Goal: Task Accomplishment & Management: Manage account settings

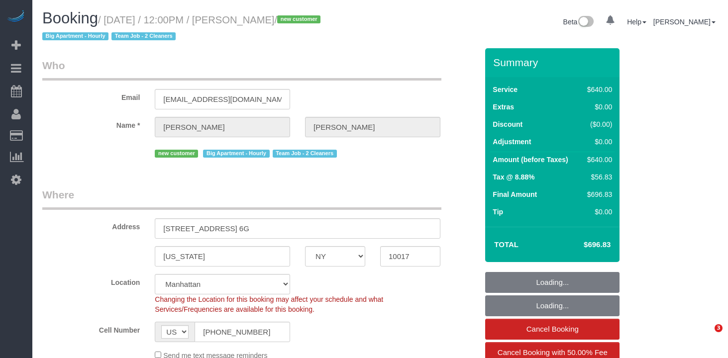
select select "NY"
select select "string:stripe-pm_1RorMw4VGloSiKo7CWlGSQKM"
select select "2"
select select "240"
select select "object:782"
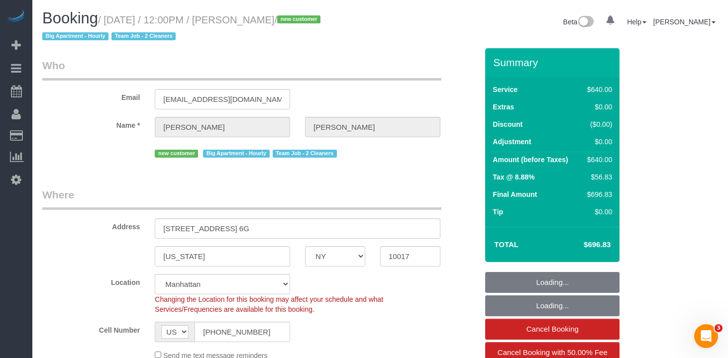
select select "number:89"
select select "number:76"
select select "number:15"
select select "number:6"
select select "object:936"
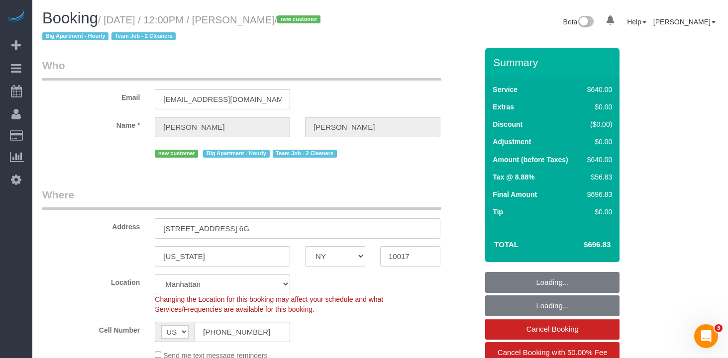
select select "spot1"
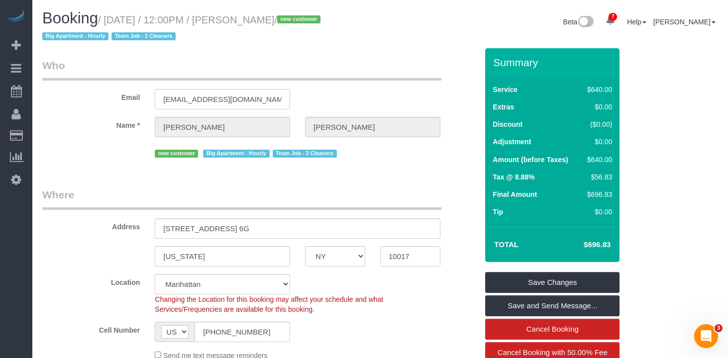
drag, startPoint x: 316, startPoint y: 20, endPoint x: 112, endPoint y: 23, distance: 203.5
click at [112, 23] on small "/ August 13, 2025 / 12:00PM / Melissa Bautista / new customer Big Apartment - H…" at bounding box center [182, 28] width 281 height 28
copy small "August 13, 2025 / 12:00PM / Melissa Bautista"
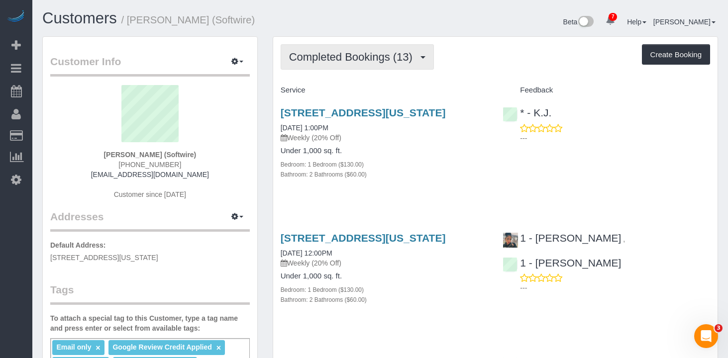
click at [333, 58] on span "Completed Bookings (13)" at bounding box center [353, 57] width 128 height 12
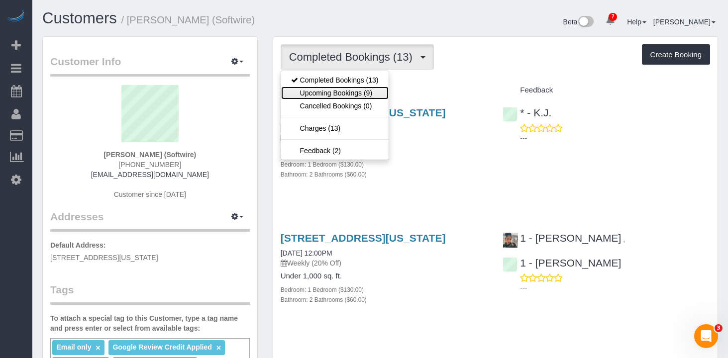
click at [332, 93] on link "Upcoming Bookings (9)" at bounding box center [334, 93] width 107 height 13
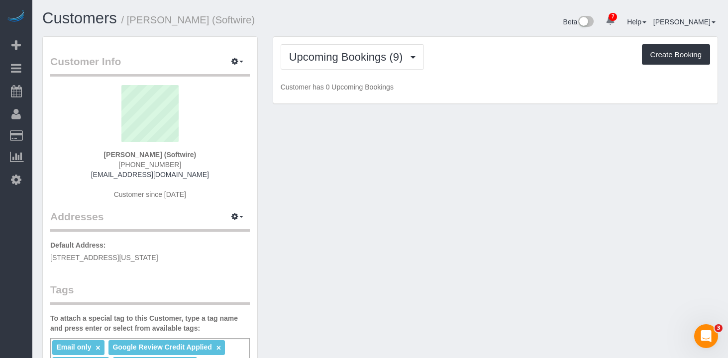
click at [501, 48] on div "Upcoming Bookings (9) Completed Bookings (13) Upcoming Bookings (9) Cancelled B…" at bounding box center [495, 56] width 429 height 25
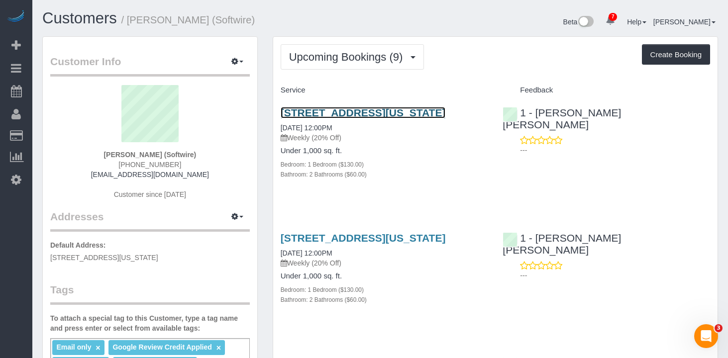
click at [347, 113] on link "560 West 43rd Street, Apt 41b, New York, NY 10036" at bounding box center [363, 112] width 165 height 11
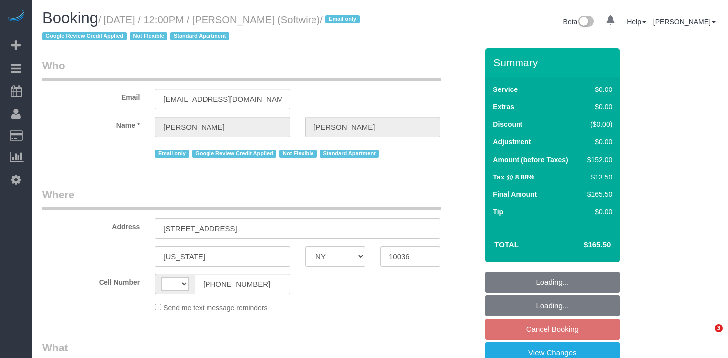
select select "NY"
select select "string:US"
select select "string:stripe-pm_1Qk5AB4VGloSiKo7ElGQsDok"
select select "spot4"
select select "number:89"
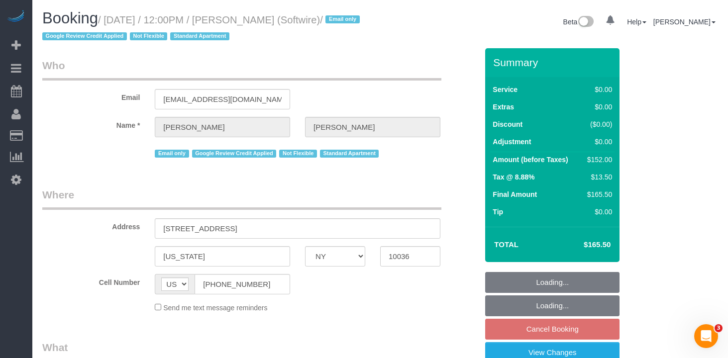
select select "number:90"
select select "number:15"
select select "number:6"
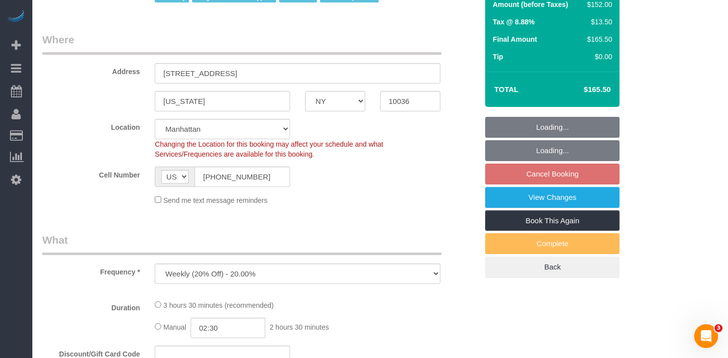
select select "object:1274"
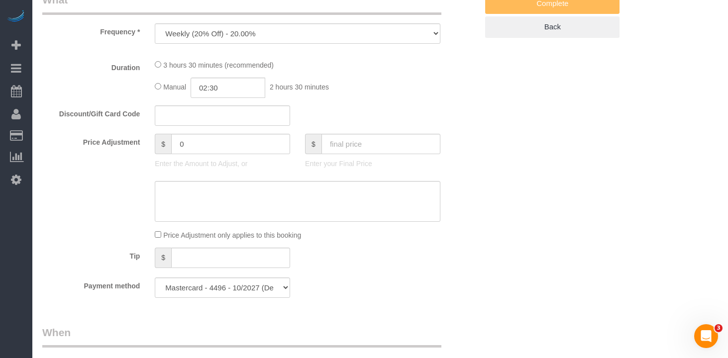
select select "1"
select select "2"
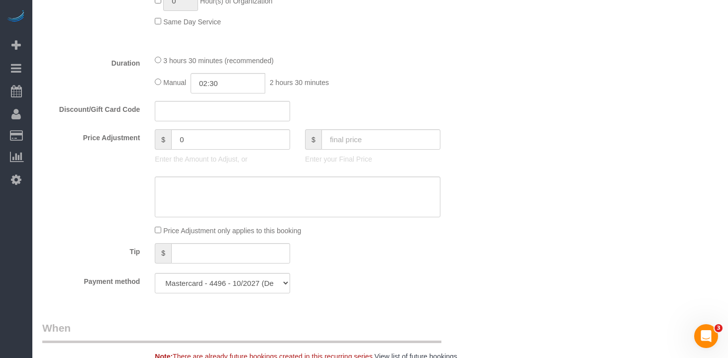
select select "1"
select select "2"
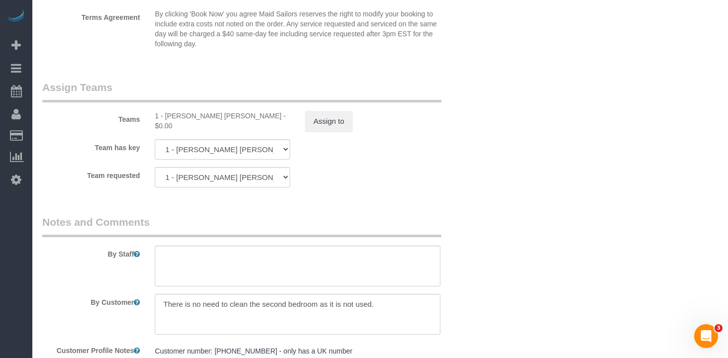
scroll to position [1328, 0]
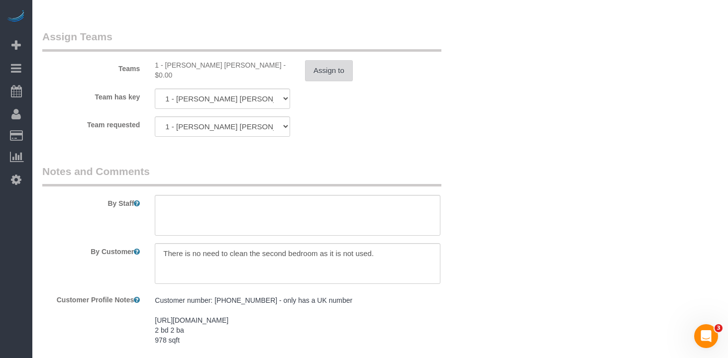
click at [320, 78] on button "Assign to" at bounding box center [329, 70] width 48 height 21
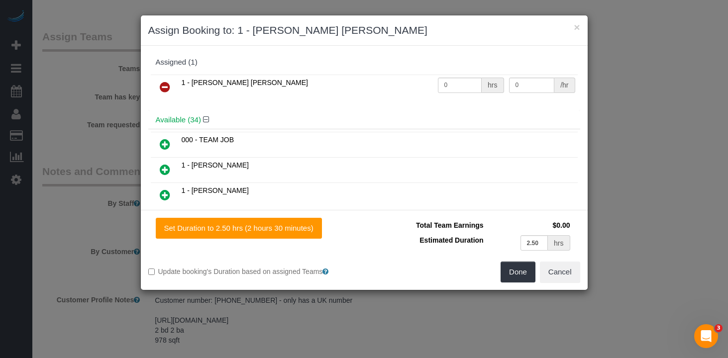
click at [167, 90] on icon at bounding box center [165, 87] width 10 height 12
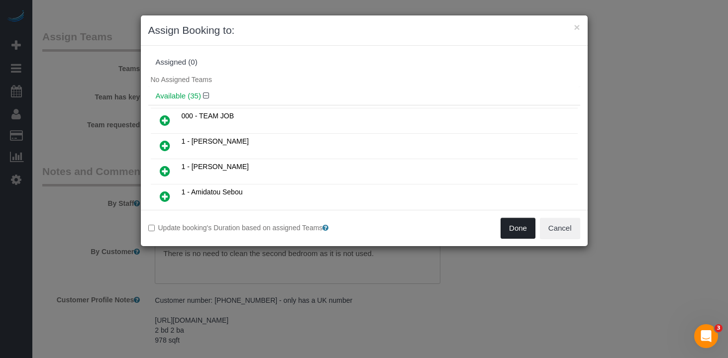
click at [514, 227] on button "Done" at bounding box center [518, 228] width 35 height 21
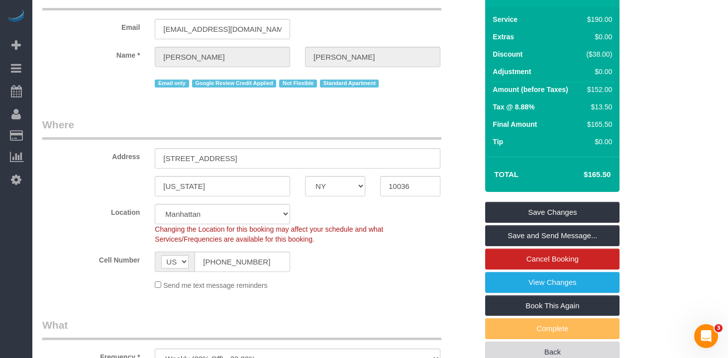
scroll to position [0, 0]
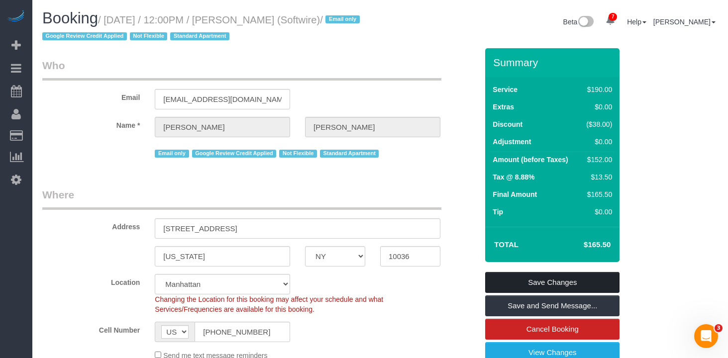
click at [551, 287] on link "Save Changes" at bounding box center [552, 282] width 134 height 21
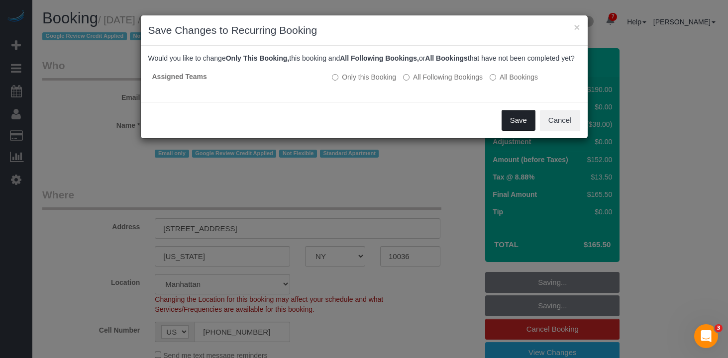
click at [504, 131] on button "Save" at bounding box center [519, 120] width 34 height 21
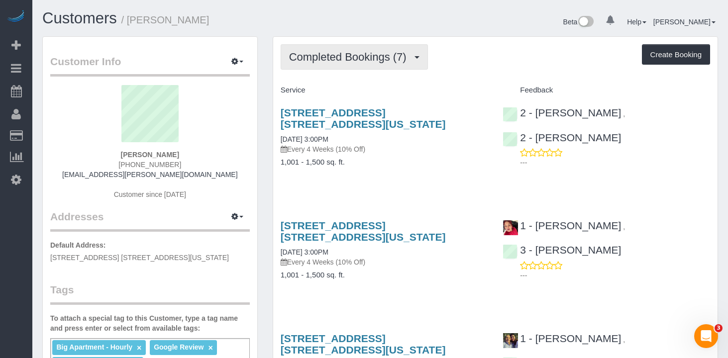
click at [381, 61] on span "Completed Bookings (7)" at bounding box center [350, 57] width 122 height 12
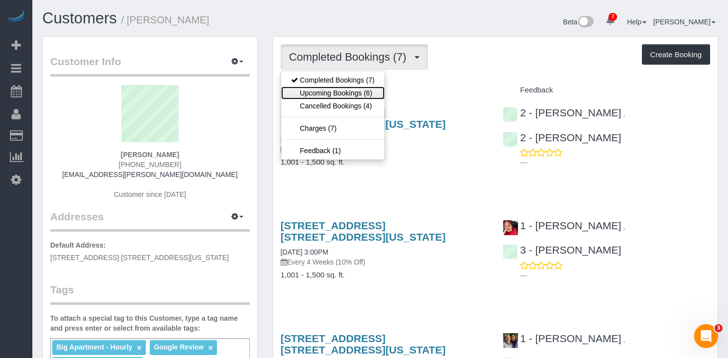
click at [335, 93] on link "Upcoming Bookings (6)" at bounding box center [332, 93] width 103 height 13
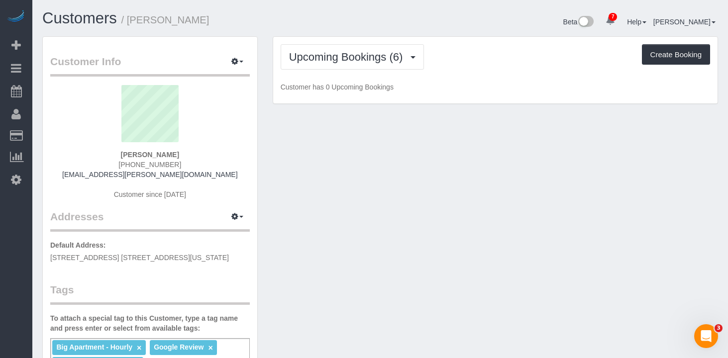
click at [527, 50] on div "Upcoming Bookings (6) Completed Bookings (7) Upcoming Bookings (6) Cancelled Bo…" at bounding box center [495, 56] width 429 height 25
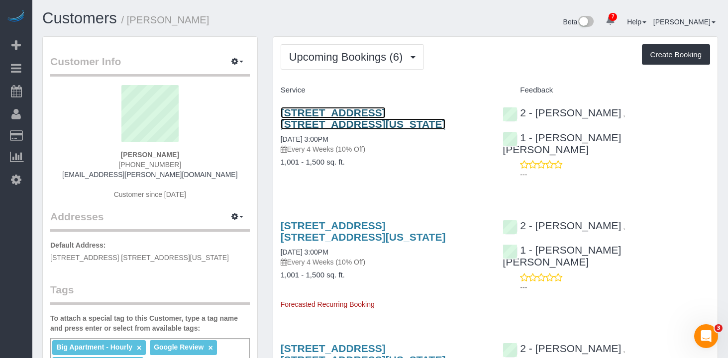
click at [338, 114] on link "25 Broad Street, Apt. 21t, New York, NY 10004" at bounding box center [363, 118] width 165 height 23
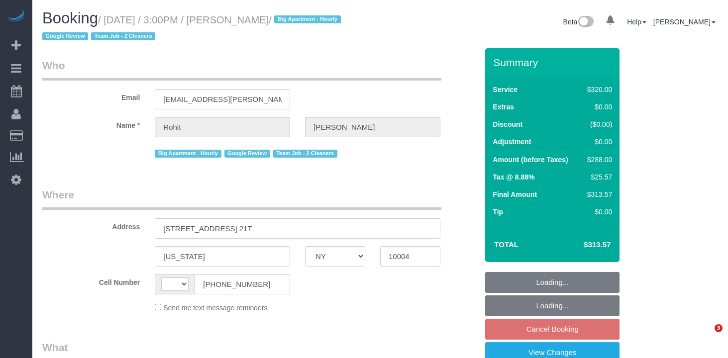
select select "NY"
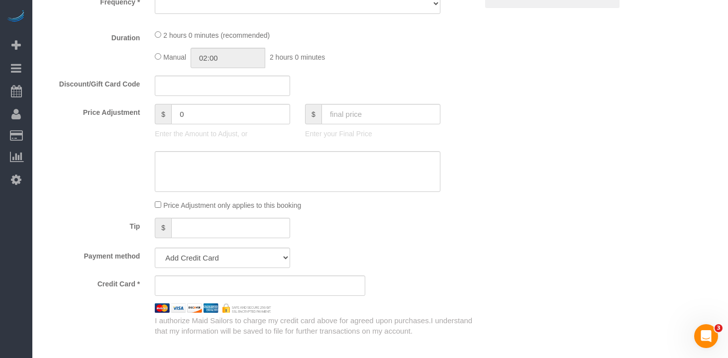
select select "string:[GEOGRAPHIC_DATA]"
select select "string:stripe-pm_1Qkc8H4VGloSiKo7xjSCdFB1"
select select "number:89"
select select "number:90"
select select "number:15"
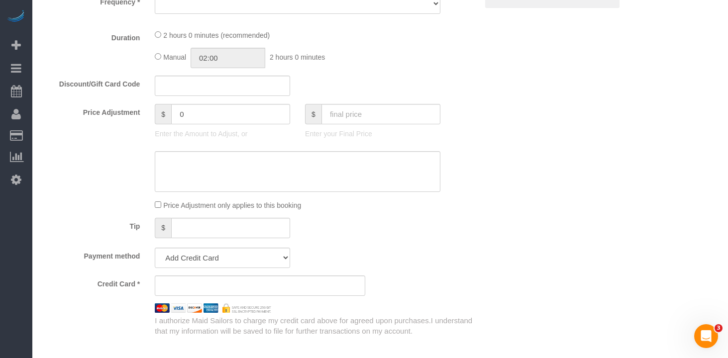
select select "number:6"
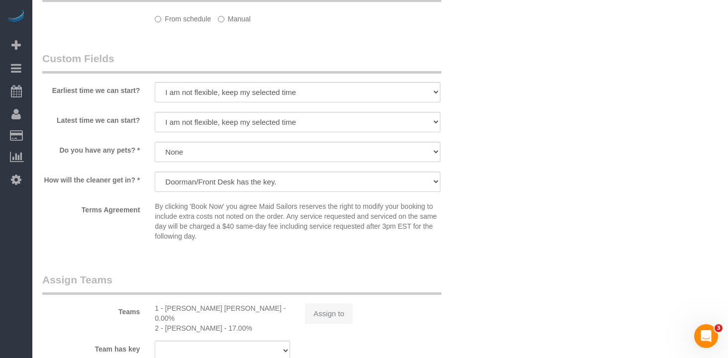
select select "object:842"
select select "spot8"
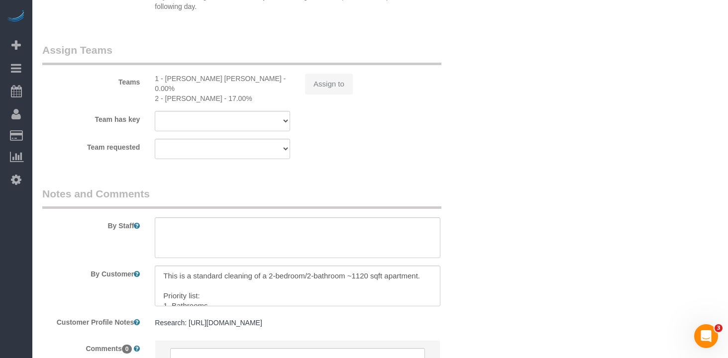
select select "object:851"
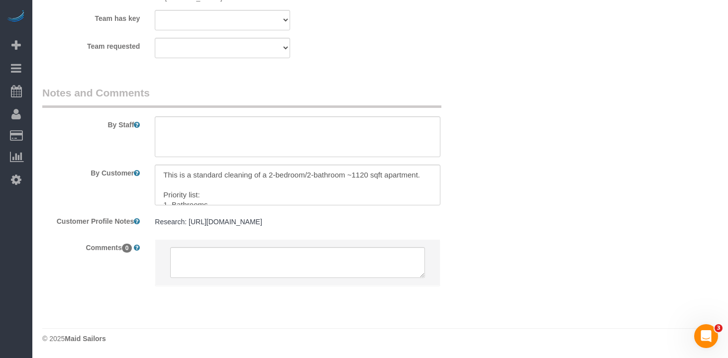
select select "2"
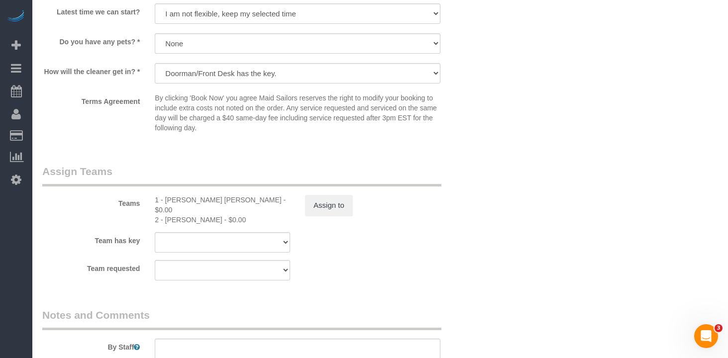
scroll to position [921, 0]
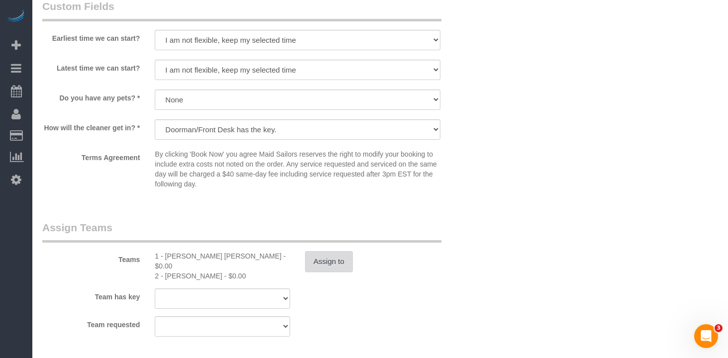
click at [345, 260] on button "Assign to" at bounding box center [329, 261] width 48 height 21
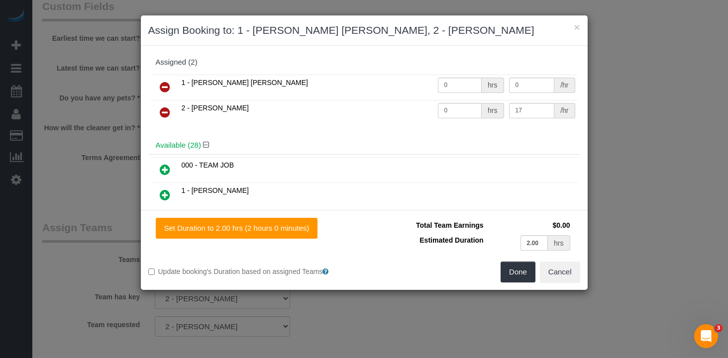
click at [163, 87] on icon at bounding box center [165, 87] width 10 height 12
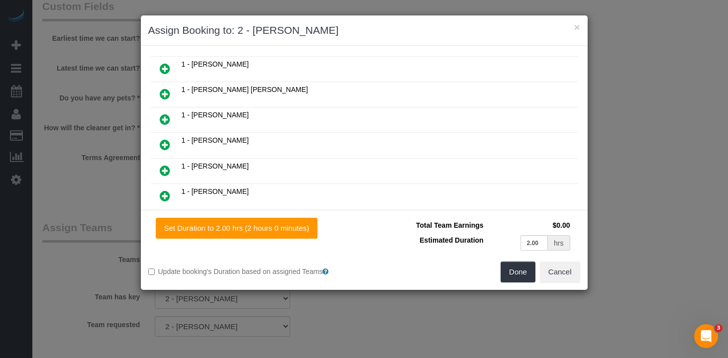
scroll to position [0, 0]
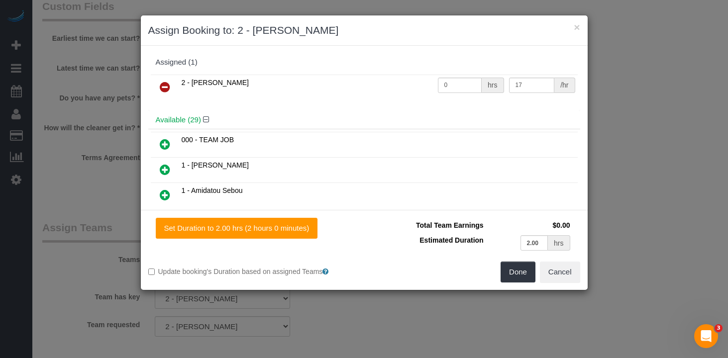
drag, startPoint x: 161, startPoint y: 143, endPoint x: 252, endPoint y: 179, distance: 97.7
click at [162, 144] on icon at bounding box center [165, 144] width 10 height 12
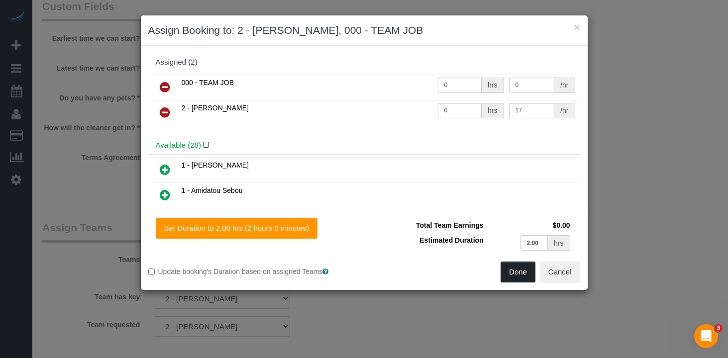
click at [506, 273] on button "Done" at bounding box center [518, 272] width 35 height 21
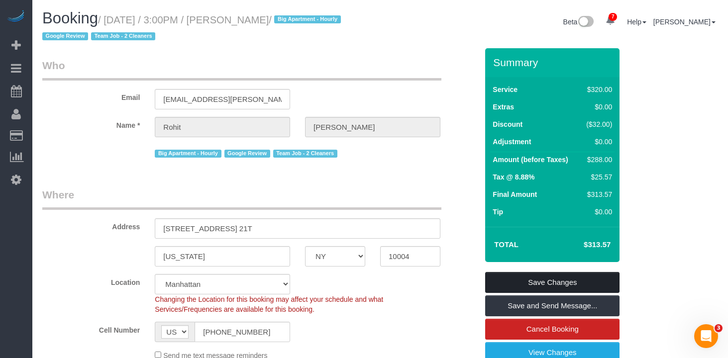
click at [551, 284] on link "Save Changes" at bounding box center [552, 282] width 134 height 21
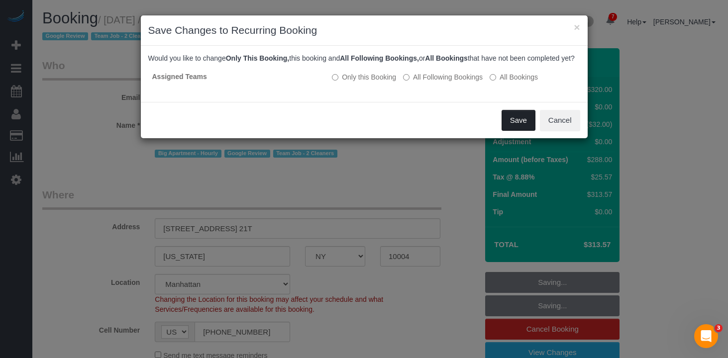
click at [523, 130] on button "Save" at bounding box center [519, 120] width 34 height 21
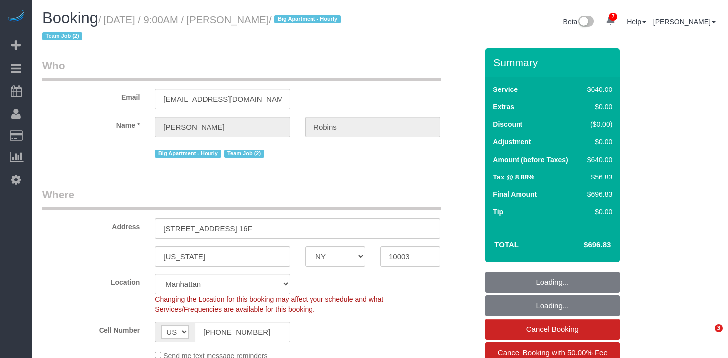
select select "NY"
select select "string:stripe-pm_1Roqj44VGloSiKo75hOd044o"
select select "number:57"
select select "number:72"
select select "number:15"
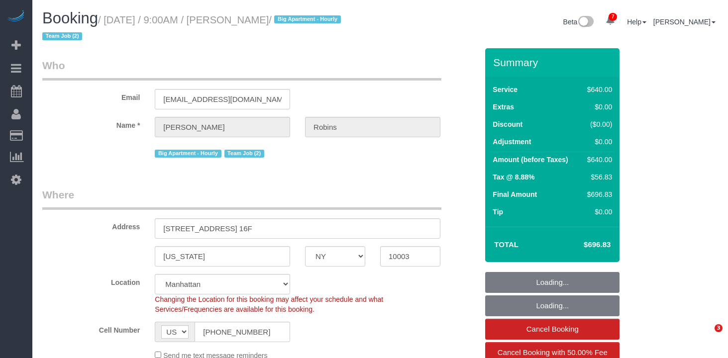
select select "number:6"
select select "object:1357"
select select "2"
select select "240"
select select "spot1"
